Goal: Navigation & Orientation: Find specific page/section

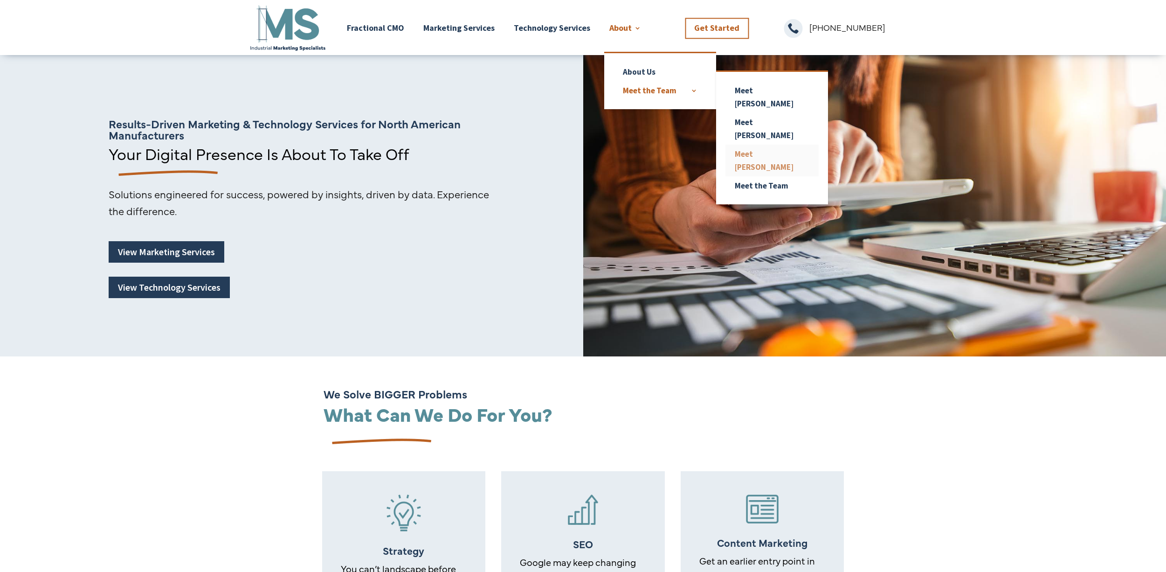
click at [768, 145] on link "Meet [PERSON_NAME]" at bounding box center [771, 161] width 93 height 32
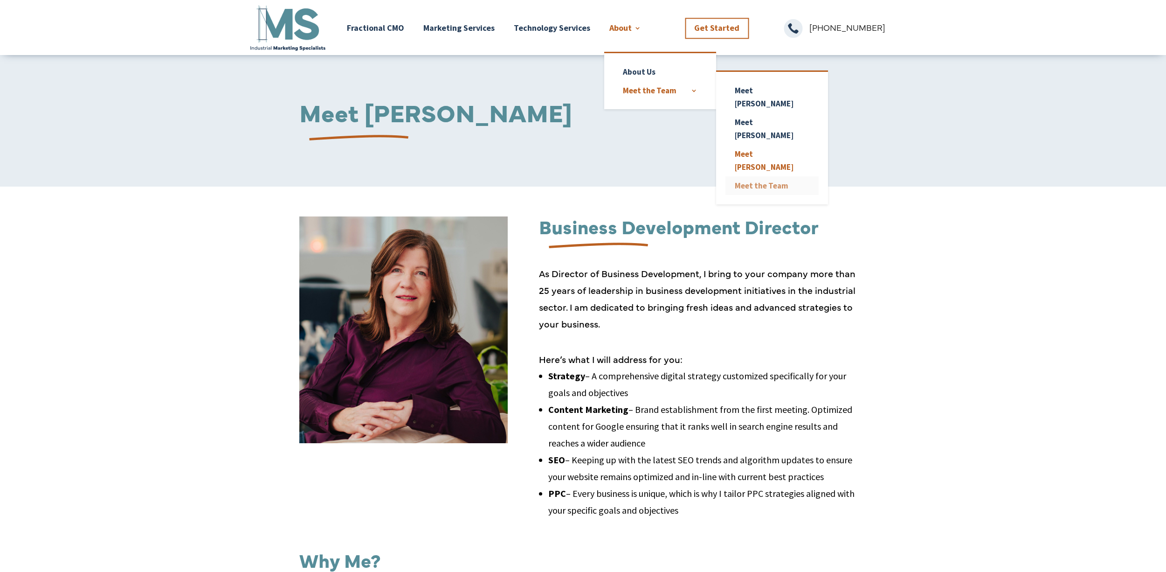
click at [757, 176] on link "Meet the Team" at bounding box center [771, 185] width 93 height 19
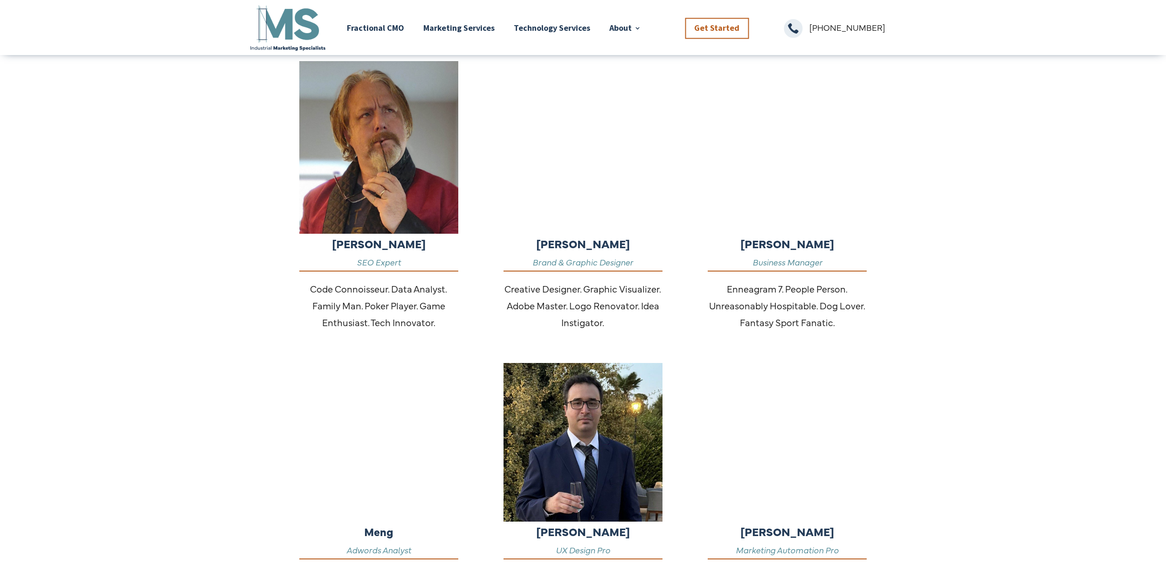
scroll to position [670, 0]
